Goal: Check status: Check status

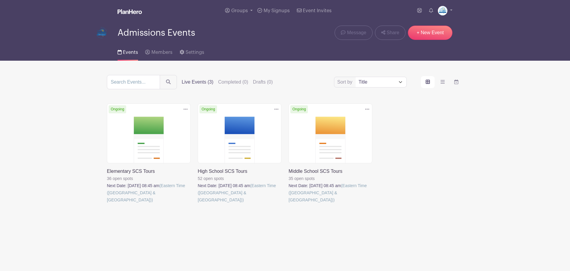
drag, startPoint x: 400, startPoint y: 135, endPoint x: 412, endPoint y: 3, distance: 132.5
click at [400, 133] on div "Delete Event Are you sure? This event has signups associated with it. All signu…" at bounding box center [285, 161] width 364 height 116
click at [107, 203] on link at bounding box center [107, 203] width 0 height 0
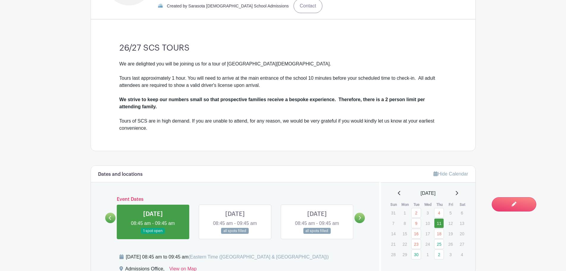
scroll to position [238, 0]
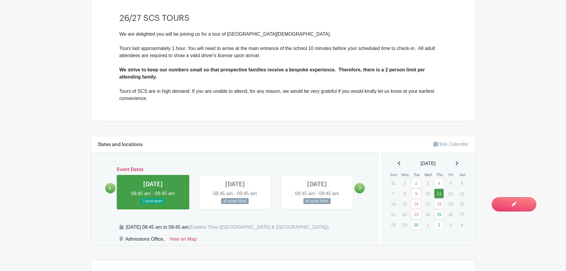
click at [360, 189] on icon at bounding box center [360, 188] width 2 height 4
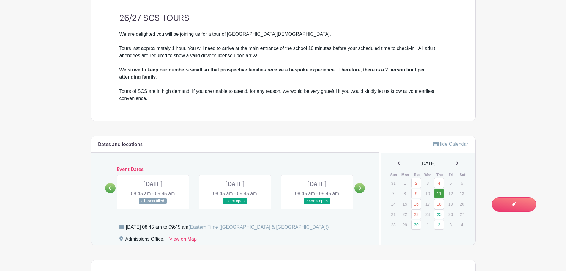
click at [360, 189] on icon at bounding box center [360, 188] width 2 height 4
click at [458, 162] on icon at bounding box center [457, 163] width 2 height 4
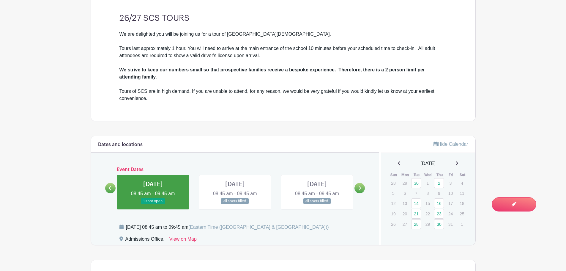
click at [455, 161] on div "[DATE]" at bounding box center [428, 163] width 80 height 7
click at [457, 163] on div "[DATE]" at bounding box center [428, 163] width 80 height 7
click at [458, 163] on icon at bounding box center [456, 163] width 3 height 5
click at [458, 162] on icon at bounding box center [457, 163] width 2 height 4
click at [398, 166] on link at bounding box center [399, 163] width 3 height 7
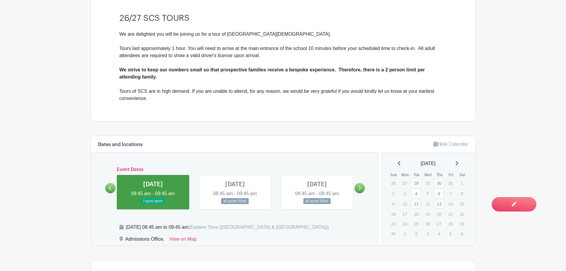
click at [458, 165] on link at bounding box center [456, 163] width 3 height 7
click at [458, 163] on icon at bounding box center [456, 163] width 3 height 5
click at [461, 163] on div "[DATE]" at bounding box center [428, 163] width 80 height 7
click at [458, 163] on icon at bounding box center [456, 163] width 3 height 5
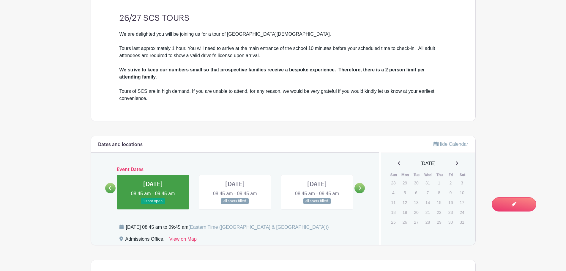
click at [458, 163] on icon at bounding box center [456, 163] width 3 height 5
click at [458, 165] on div "[DATE]" at bounding box center [428, 163] width 80 height 7
click at [458, 162] on icon at bounding box center [457, 163] width 2 height 4
click at [458, 165] on icon at bounding box center [456, 163] width 3 height 5
